Goal: Task Accomplishment & Management: Manage account settings

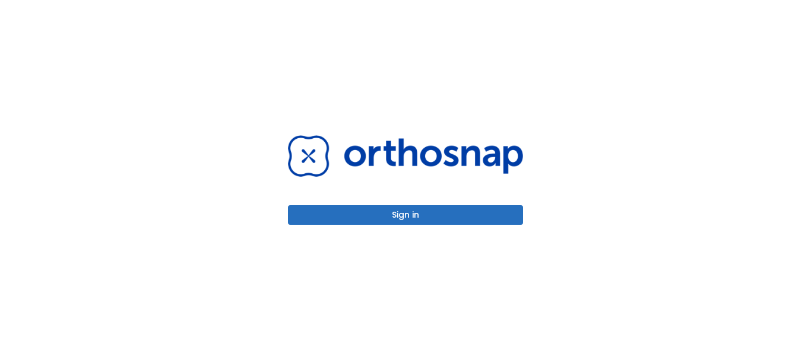
click at [465, 206] on button "Sign in" at bounding box center [405, 215] width 235 height 20
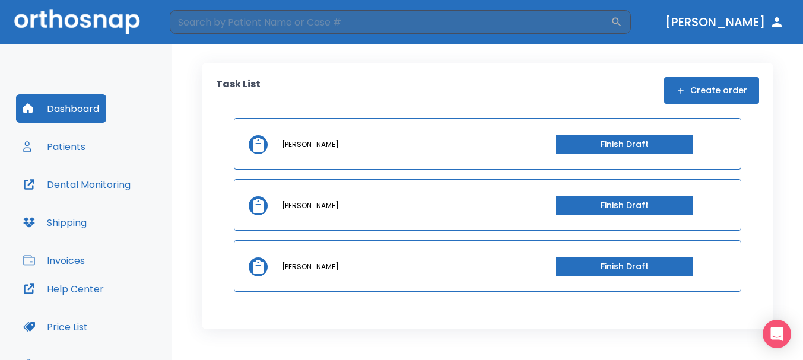
click at [51, 189] on button "Dental Monitoring" at bounding box center [77, 184] width 122 height 28
click at [45, 144] on button "Patients" at bounding box center [54, 146] width 77 height 28
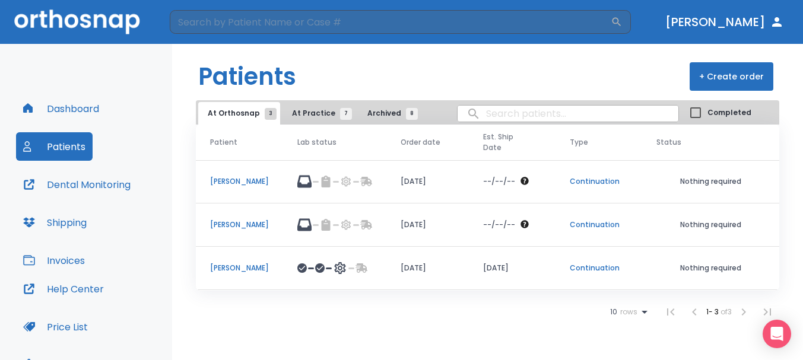
click at [265, 264] on p "[PERSON_NAME]" at bounding box center [239, 268] width 59 height 11
